Goal: Task Accomplishment & Management: Use online tool/utility

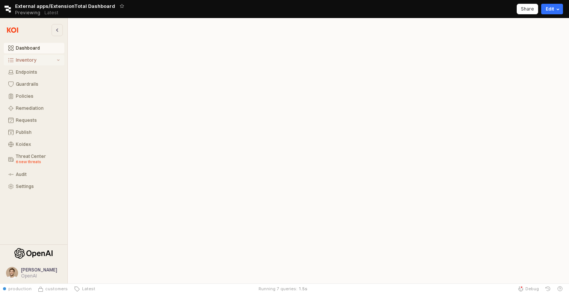
click at [37, 62] on div "Inventory" at bounding box center [36, 60] width 40 height 5
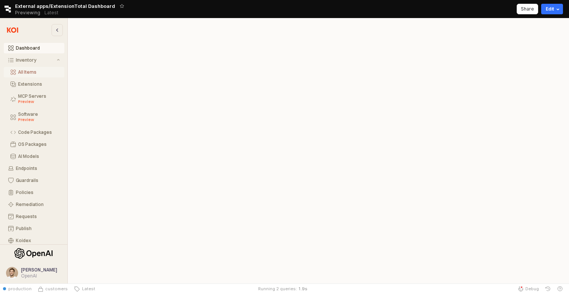
click at [35, 73] on div "All Items" at bounding box center [39, 72] width 42 height 5
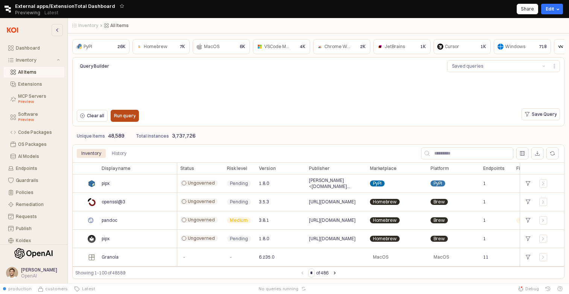
click at [130, 116] on p "Run query" at bounding box center [124, 116] width 21 height 6
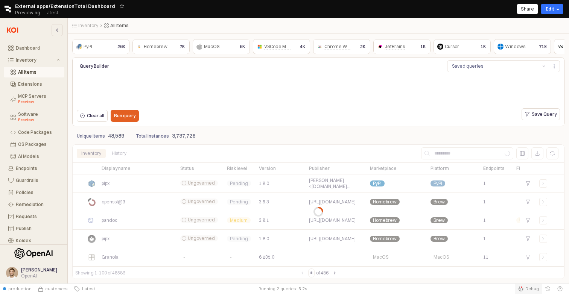
click at [523, 289] on icon "Retool Status Bar" at bounding box center [520, 288] width 5 height 5
click at [526, 283] on div "PyPI PyPI 26K Homebrew Homebrew 7K MacOS MacOS 6K VSCode Marketplace VSCode Mar…" at bounding box center [318, 158] width 501 height 251
click at [523, 288] on div "Retool Status Bar" at bounding box center [521, 287] width 3 height 3
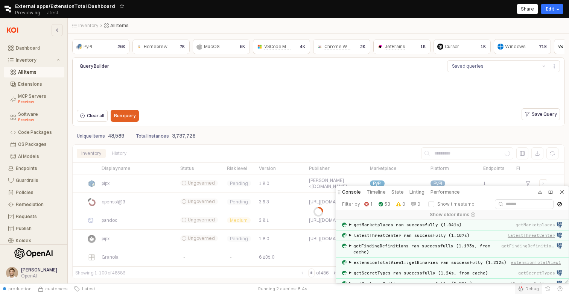
scroll to position [521, 0]
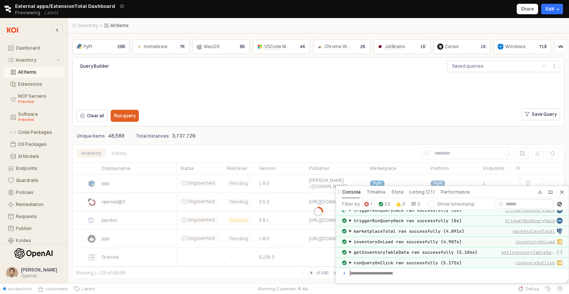
click at [363, 201] on button "1" at bounding box center [368, 204] width 12 height 8
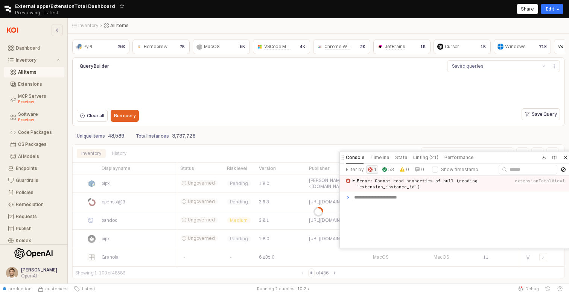
drag, startPoint x: 483, startPoint y: 194, endPoint x: 482, endPoint y: 178, distance: 16.3
click at [482, 164] on div "Console Timeline State Linting (21) Performance" at bounding box center [456, 158] width 233 height 12
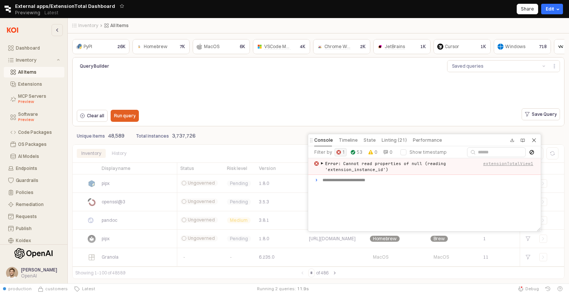
drag, startPoint x: 486, startPoint y: 178, endPoint x: 453, endPoint y: 117, distance: 69.6
click at [453, 117] on div "**********" at bounding box center [284, 147] width 569 height 294
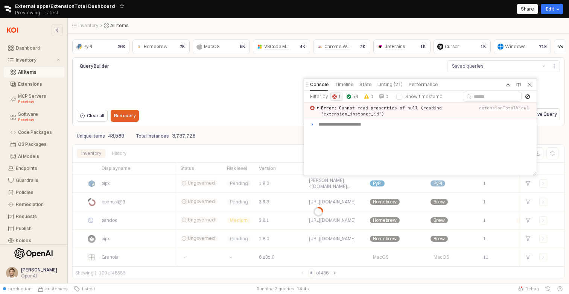
drag, startPoint x: 446, startPoint y: 119, endPoint x: 449, endPoint y: 88, distance: 30.6
click at [449, 88] on div "Console Timeline State Linting (21) Performance" at bounding box center [420, 85] width 233 height 12
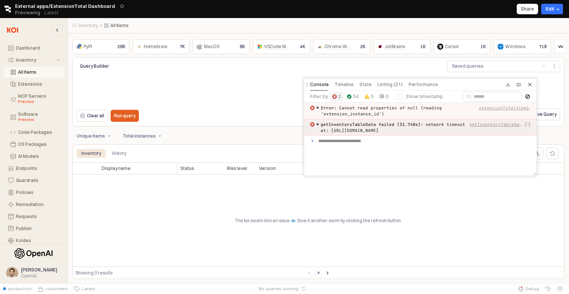
click at [347, 128] on div "getInventoryTableData failed (31.748s) : network timeout at: [URL][DOMAIN_NAME]" at bounding box center [394, 128] width 147 height 12
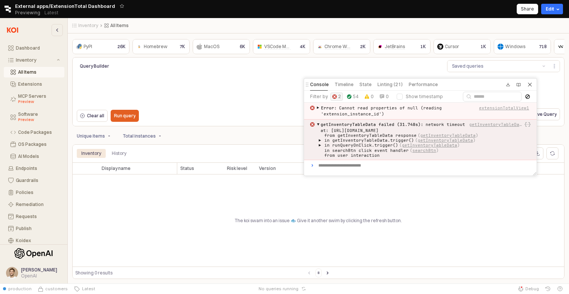
scroll to position [6, 0]
